Goal: Task Accomplishment & Management: Manage account settings

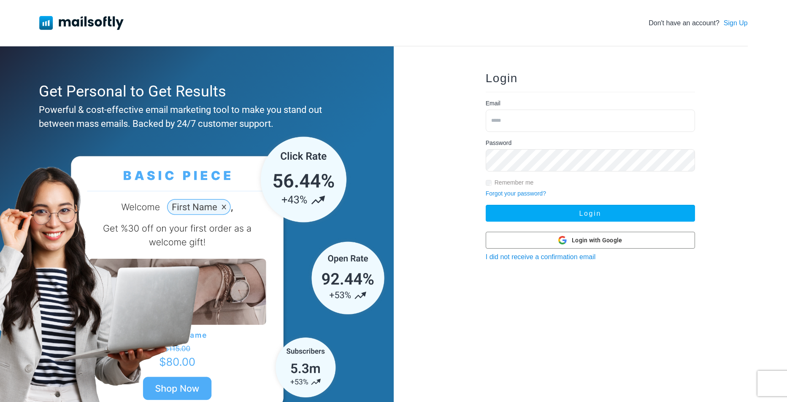
click at [533, 119] on input "email" at bounding box center [590, 121] width 209 height 22
type input "**********"
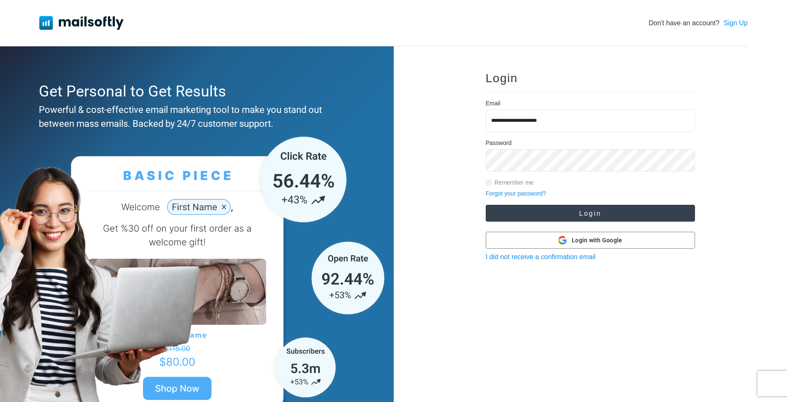
click at [605, 212] on button "Login" at bounding box center [590, 213] width 209 height 17
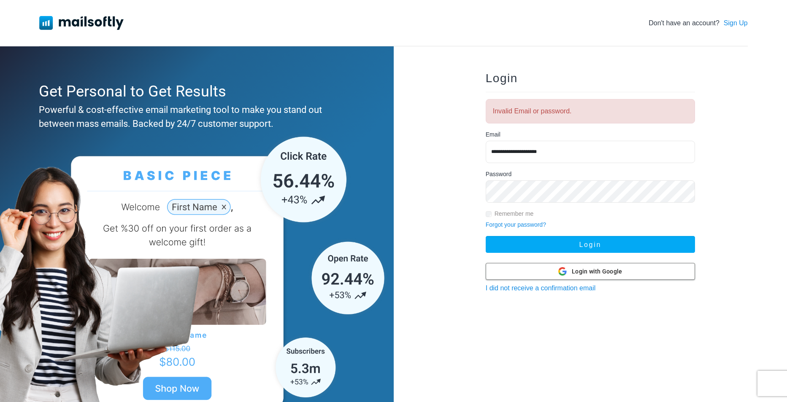
click at [618, 271] on span "Login with Google" at bounding box center [597, 271] width 50 height 9
